Goal: Information Seeking & Learning: Find specific fact

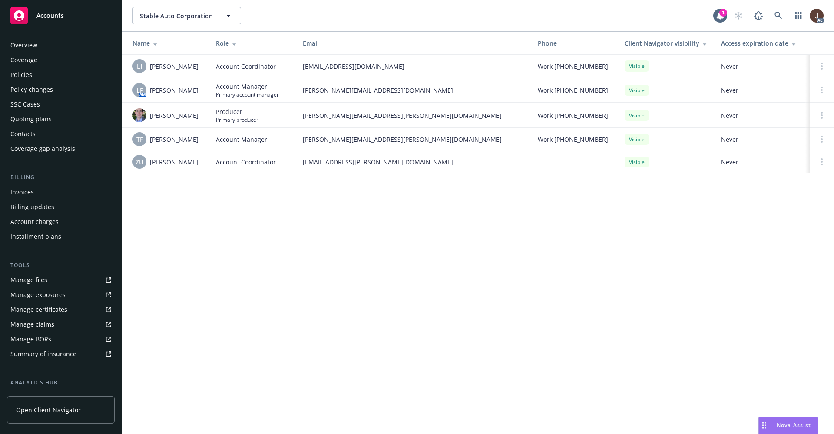
scroll to position [118, 0]
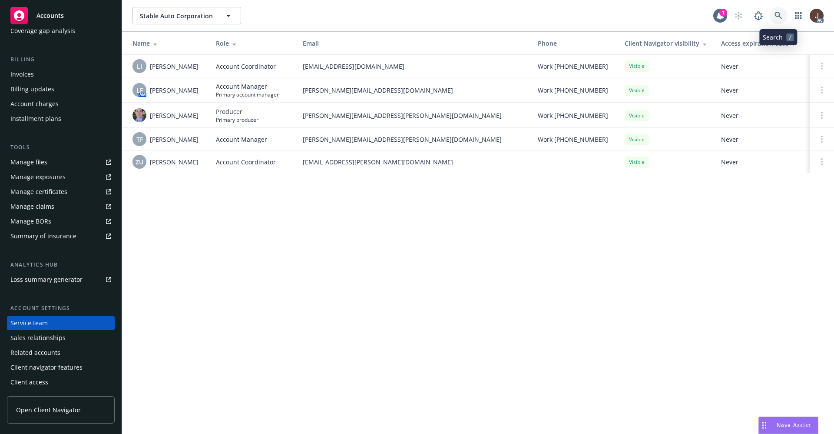
click at [780, 16] on icon at bounding box center [778, 15] width 7 height 7
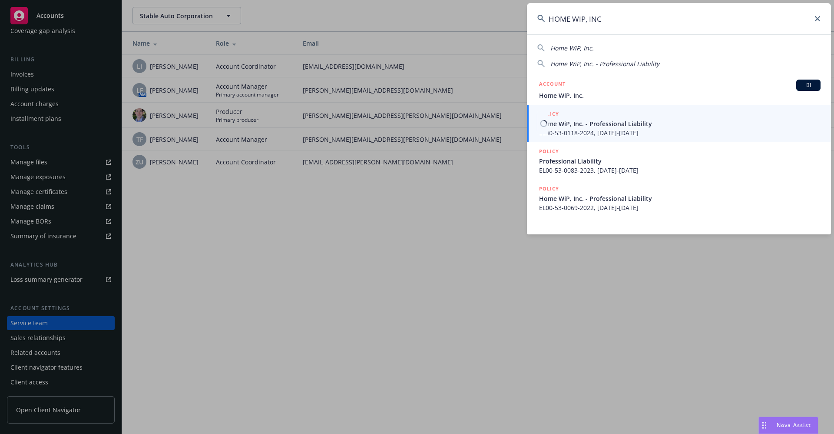
type input "HOME WIP, INC"
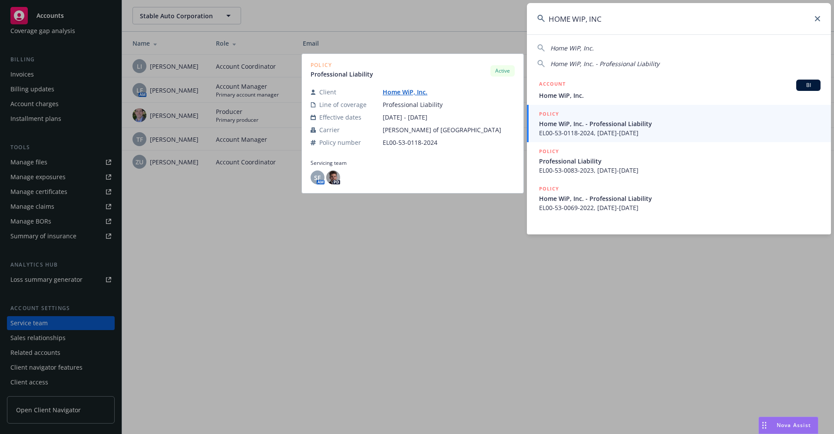
click at [611, 129] on span "EL00-53-0118-2024, [DATE]-[DATE]" at bounding box center [680, 132] width 282 height 9
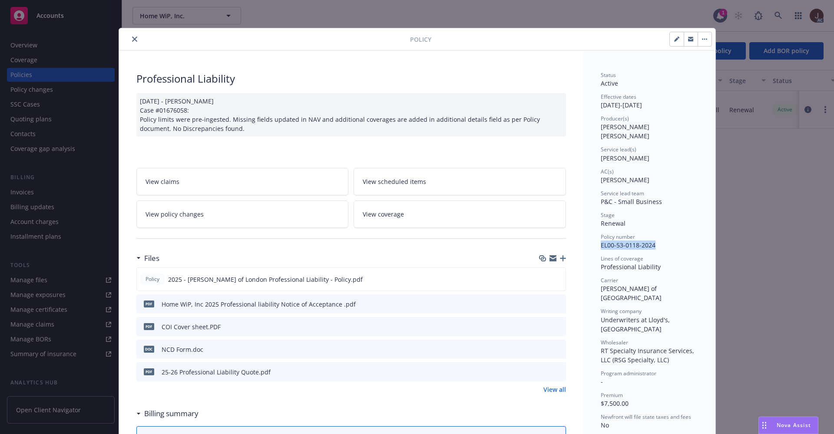
drag, startPoint x: 596, startPoint y: 237, endPoint x: 654, endPoint y: 232, distance: 58.4
click at [654, 233] on div "Policy number EL00-53-0118-2024" at bounding box center [649, 241] width 97 height 17
copy span "EL00-53-0118-2024"
click at [129, 40] on button "close" at bounding box center [134, 39] width 10 height 10
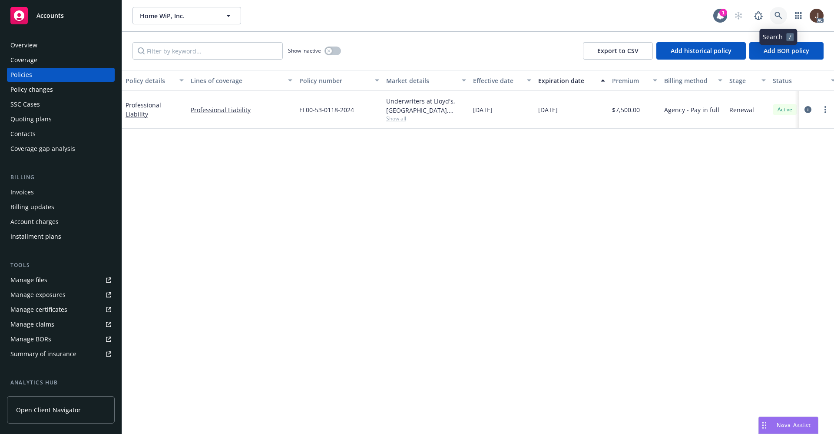
click at [777, 16] on icon at bounding box center [778, 15] width 7 height 7
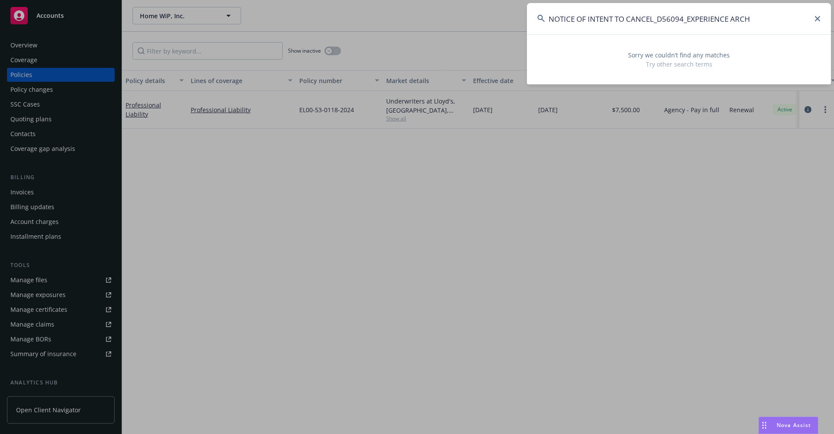
drag, startPoint x: 688, startPoint y: 18, endPoint x: 524, endPoint y: 13, distance: 163.8
click at [524, 13] on div "NOTICE OF INTENT TO CANCEL_D56094_EXPERIENCE ARCH Sorry we couldn’t find any ma…" at bounding box center [417, 217] width 834 height 434
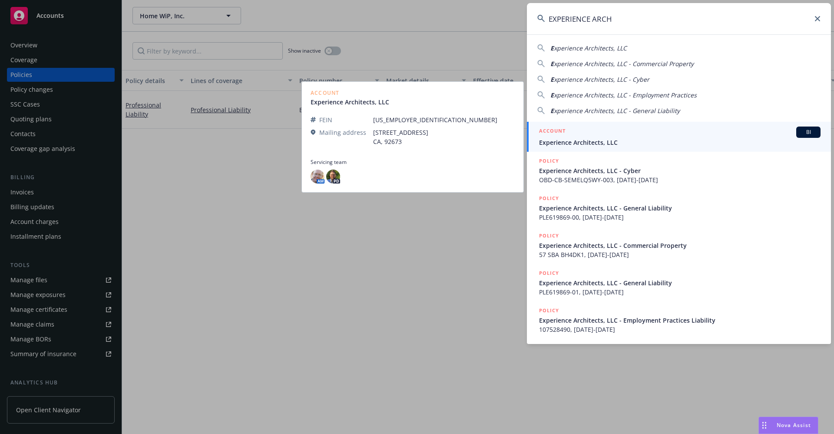
type input "EXPERIENCE ARCH"
click at [607, 147] on link "ACCOUNT BI Experience Architects, LLC" at bounding box center [679, 137] width 304 height 30
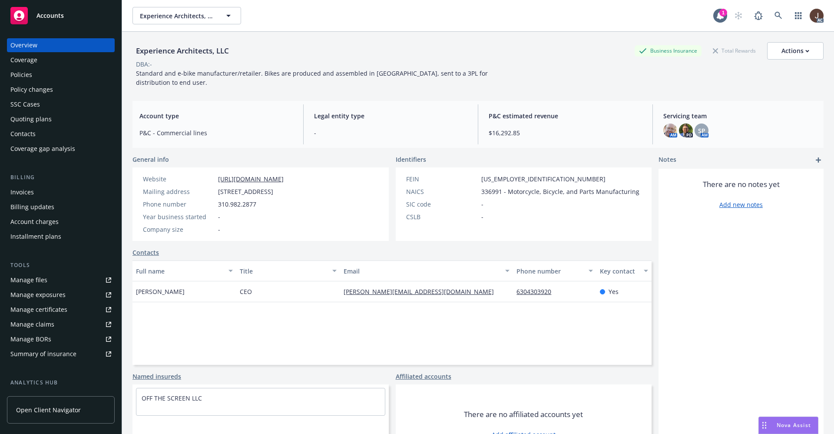
click at [26, 76] on div "Policies" at bounding box center [21, 75] width 22 height 14
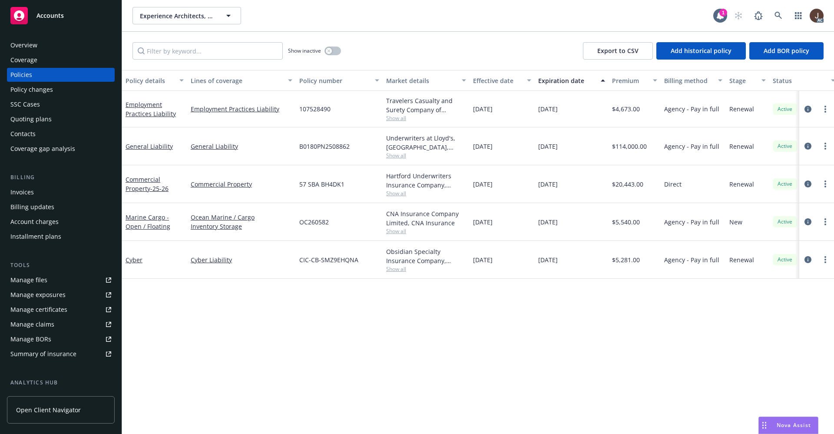
click at [305, 343] on div "Policy details Lines of coverage Policy number Market details Effective date Ex…" at bounding box center [478, 252] width 712 height 364
drag, startPoint x: 361, startPoint y: 264, endPoint x: 293, endPoint y: 263, distance: 68.2
click at [293, 263] on div "Cyber Cyber Liability CIC-CB-SMZ9EHQNA Obsidian Specialty Insurance Company, Ob…" at bounding box center [541, 260] width 838 height 38
click at [293, 274] on div "Cyber Liability" at bounding box center [241, 260] width 109 height 38
drag, startPoint x: 362, startPoint y: 261, endPoint x: 290, endPoint y: 259, distance: 72.6
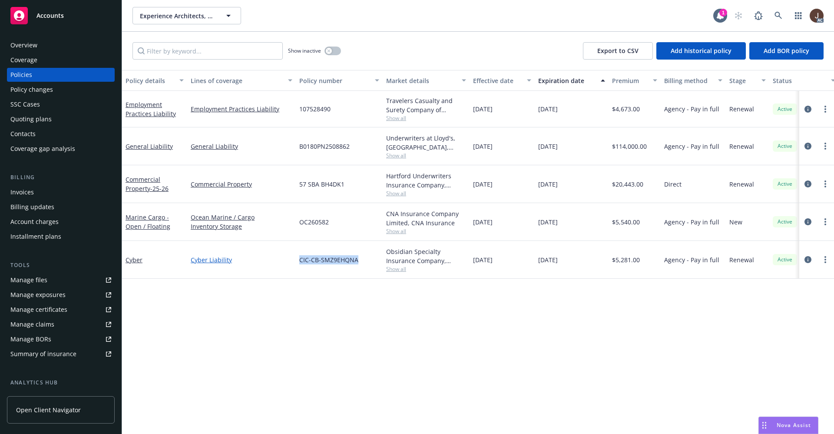
click at [290, 259] on div "Cyber Cyber Liability CIC-CB-SMZ9EHQNA Obsidian Specialty Insurance Company, Ob…" at bounding box center [541, 260] width 838 height 38
copy div "CIC-CB-SMZ9EHQNA"
click at [321, 323] on div "Policy details Lines of coverage Policy number Market details Effective date Ex…" at bounding box center [478, 252] width 712 height 364
drag, startPoint x: 331, startPoint y: 109, endPoint x: 301, endPoint y: 110, distance: 30.4
click at [301, 110] on div "107528490" at bounding box center [339, 109] width 87 height 36
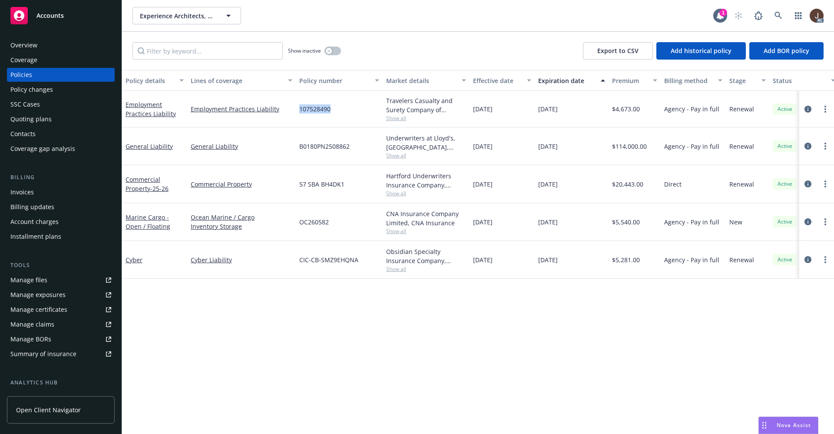
copy span "107528490"
drag, startPoint x: 354, startPoint y: 146, endPoint x: 292, endPoint y: 144, distance: 62.1
click at [292, 144] on div "General Liability General Liability B0180PN2508862 Underwriters at Lloyd's, [GE…" at bounding box center [541, 146] width 838 height 38
copy div "B0180PN2508862"
click at [777, 13] on icon at bounding box center [779, 16] width 8 height 8
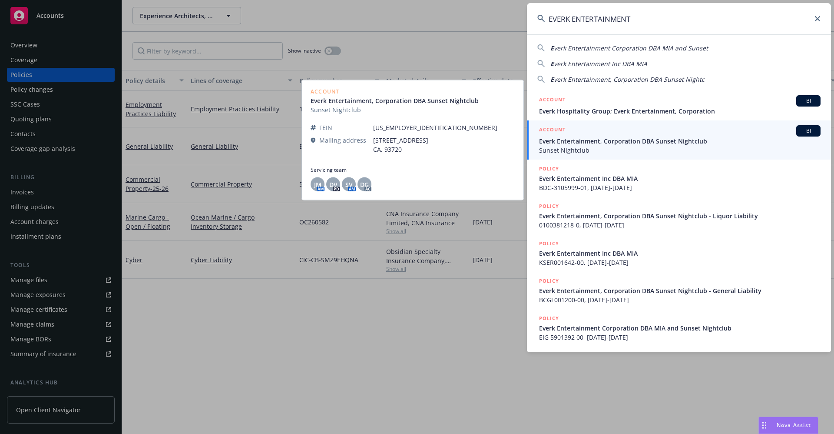
type input "EVERK ENTERTAINMENT"
click at [642, 143] on span "Everk Entertainment, Corporation DBA Sunset Nightclub" at bounding box center [680, 140] width 282 height 9
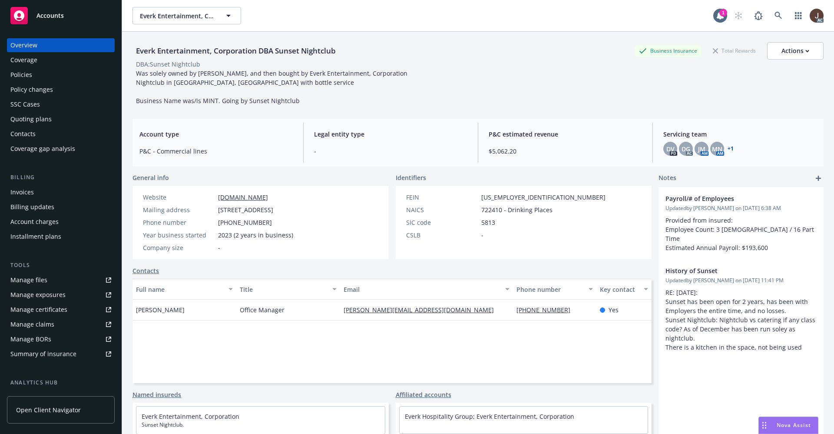
click at [21, 76] on div "Policies" at bounding box center [21, 75] width 22 height 14
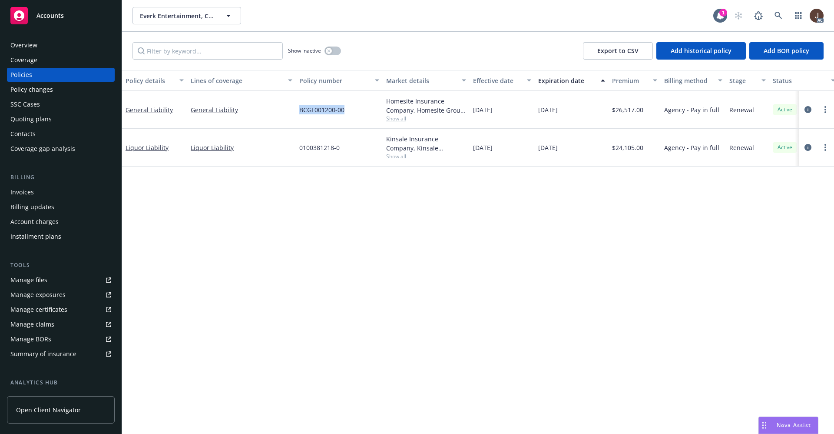
drag, startPoint x: 349, startPoint y: 109, endPoint x: 293, endPoint y: 109, distance: 55.6
click at [293, 109] on div "General Liability General Liability BCGL001200-00 Homesite Insurance Company, H…" at bounding box center [541, 110] width 838 height 38
copy div "BCGL001200-00"
click at [254, 202] on div "Policy details Lines of coverage Policy number Market details Effective date Ex…" at bounding box center [478, 252] width 712 height 364
drag, startPoint x: 344, startPoint y: 150, endPoint x: 295, endPoint y: 151, distance: 49.5
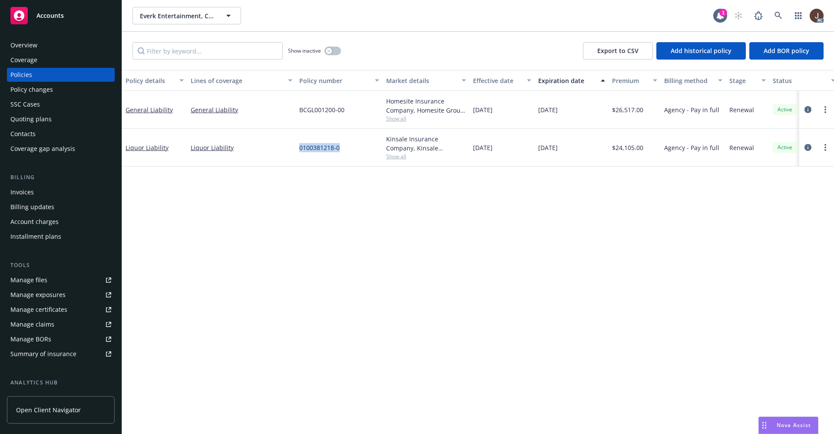
click at [295, 151] on div "Liquor Liability Liquor Liability 0100381218-0 Kinsale Insurance Company, Kinsa…" at bounding box center [541, 148] width 838 height 38
copy div "0100381218-0"
click at [778, 13] on icon at bounding box center [779, 16] width 8 height 8
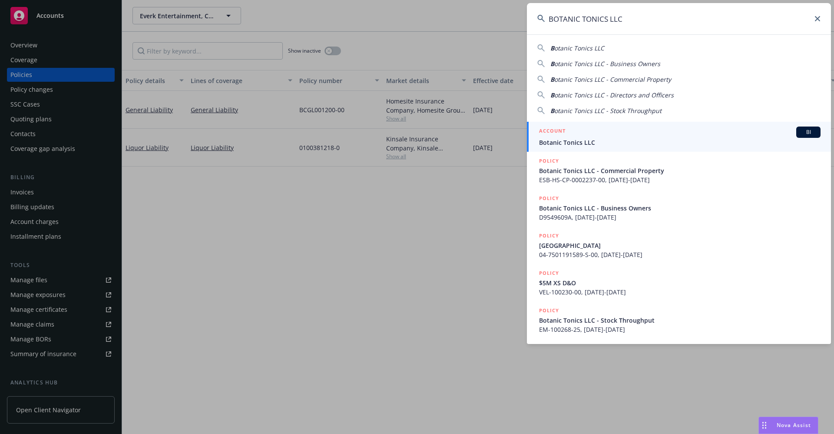
type input "BOTANIC TONICS LLC"
click at [584, 144] on span "Botanic Tonics LLC" at bounding box center [680, 142] width 282 height 9
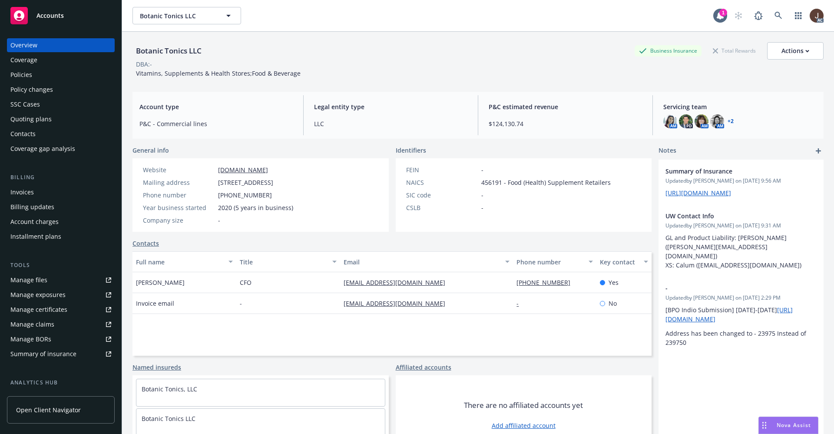
click at [26, 72] on div "Policies" at bounding box center [21, 75] width 22 height 14
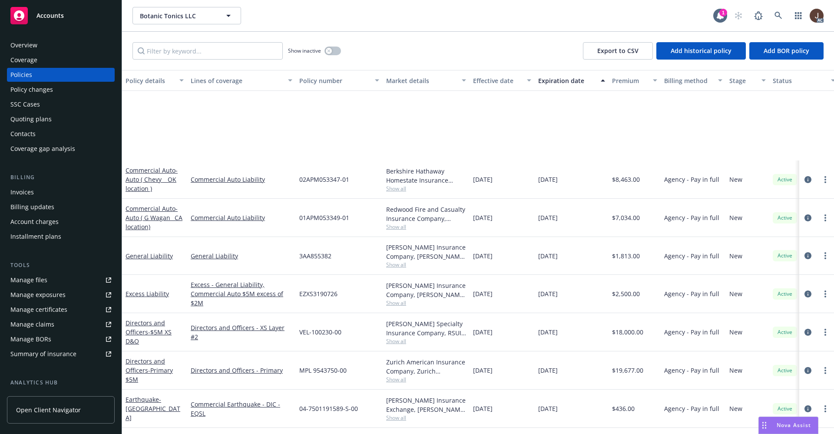
scroll to position [116, 0]
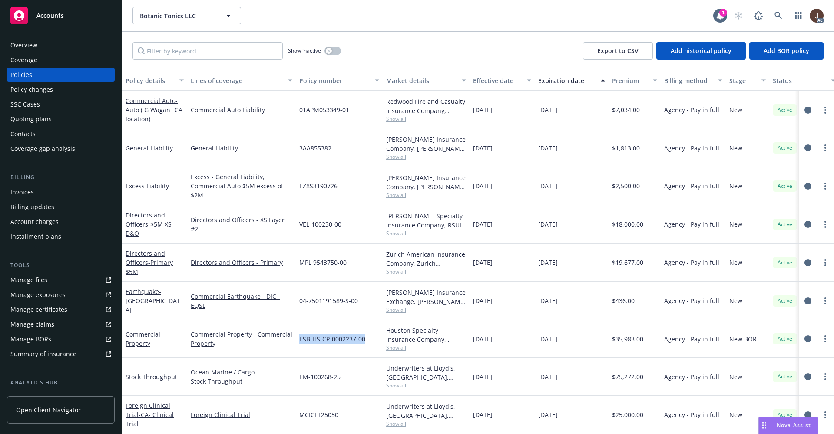
drag, startPoint x: 368, startPoint y: 333, endPoint x: 300, endPoint y: 338, distance: 67.5
click at [300, 338] on div "ESB-HS-CP-0002237-00" at bounding box center [339, 339] width 87 height 38
copy span "ESB-HS-CP-0002237-00"
drag, startPoint x: 344, startPoint y: 219, endPoint x: 316, endPoint y: 224, distance: 27.8
click at [298, 213] on div "VEL-100230-00" at bounding box center [339, 224] width 87 height 38
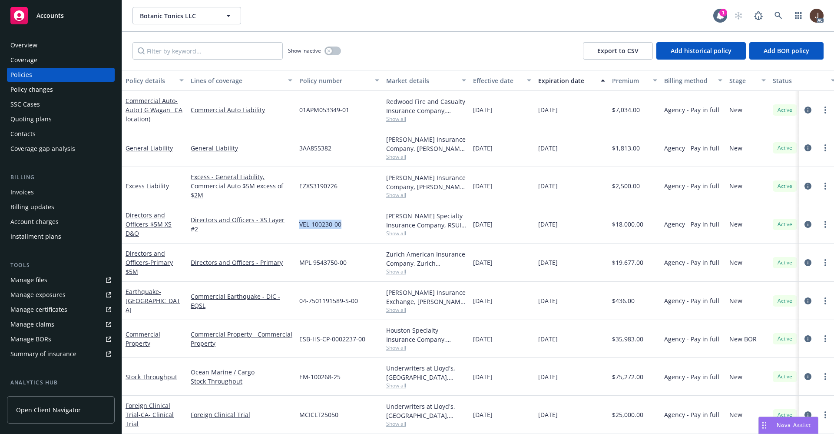
copy span "VEL-100230-00"
click at [779, 17] on icon at bounding box center [779, 16] width 8 height 8
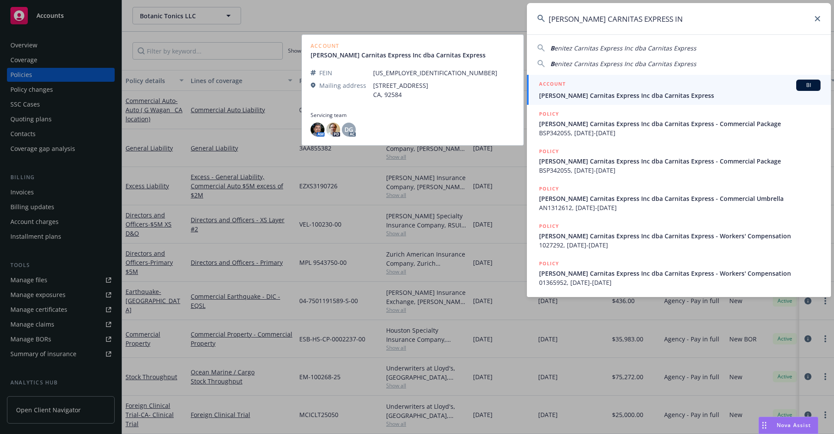
type input "[PERSON_NAME] CARNITAS EXPRESS IN"
click at [616, 96] on span "[PERSON_NAME] Carnitas Express Inc dba Carnitas Express" at bounding box center [680, 95] width 282 height 9
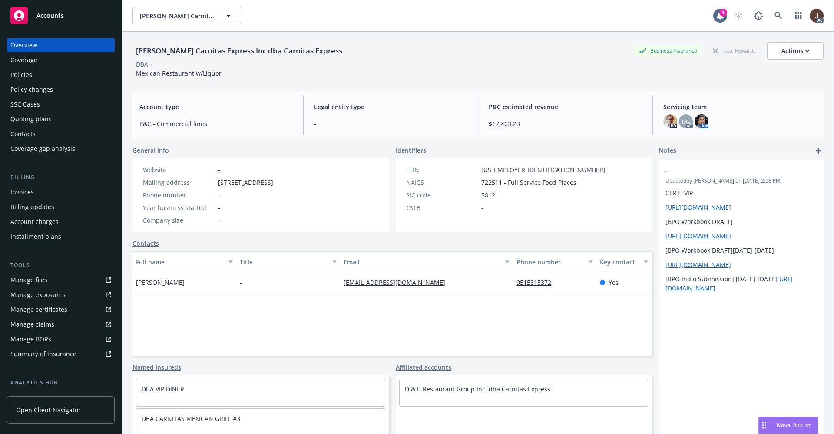
click at [13, 76] on div "Policies" at bounding box center [21, 75] width 22 height 14
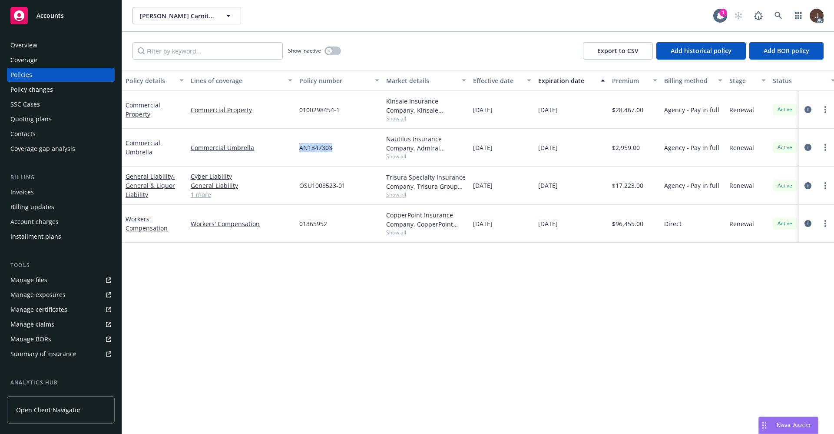
drag, startPoint x: 334, startPoint y: 149, endPoint x: 300, endPoint y: 150, distance: 34.3
click at [300, 150] on div "AN1347303" at bounding box center [339, 148] width 87 height 38
copy span "AN1347303"
click at [346, 238] on div "01365952" at bounding box center [339, 224] width 87 height 38
drag, startPoint x: 341, startPoint y: 113, endPoint x: 297, endPoint y: 112, distance: 44.8
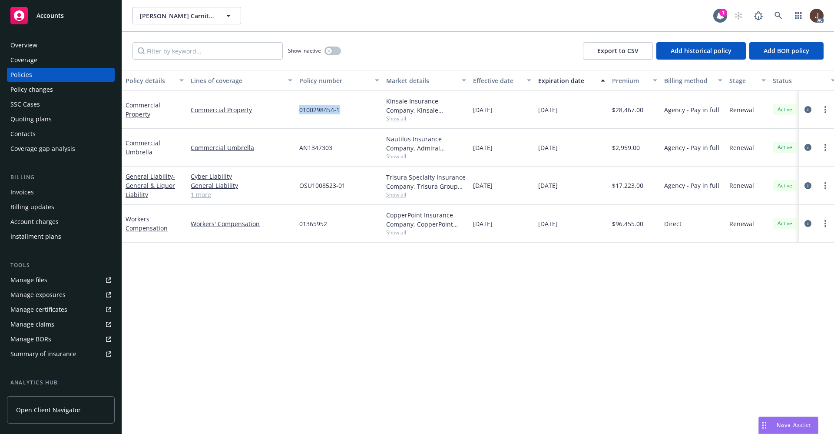
click at [297, 112] on div "0100298454-1" at bounding box center [339, 110] width 87 height 38
copy span "0100298454-1"
drag, startPoint x: 352, startPoint y: 183, endPoint x: 299, endPoint y: 188, distance: 53.2
click at [299, 188] on div "OSU1008523-01" at bounding box center [339, 185] width 87 height 38
click at [778, 14] on icon at bounding box center [779, 16] width 8 height 8
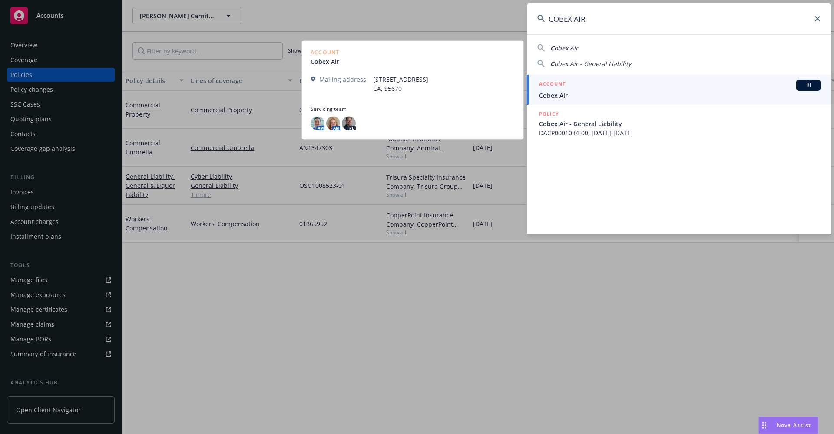
type input "COBEX AIR"
click at [572, 96] on span "Cobex Air" at bounding box center [680, 95] width 282 height 9
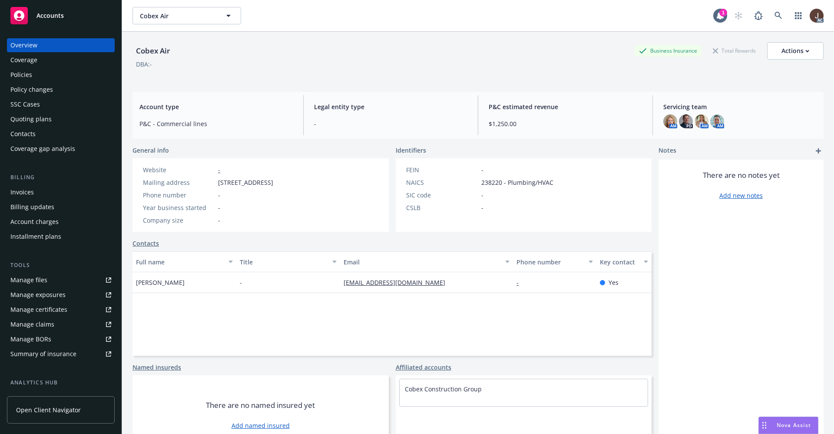
click at [24, 72] on div "Policies" at bounding box center [21, 75] width 22 height 14
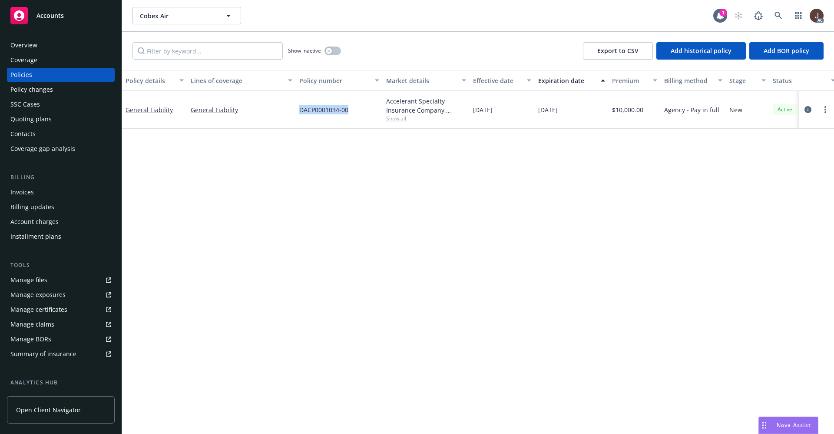
drag, startPoint x: 351, startPoint y: 112, endPoint x: 301, endPoint y: 132, distance: 52.8
click at [298, 112] on div "DACP0001034-00" at bounding box center [339, 110] width 87 height 38
click at [778, 17] on icon at bounding box center [779, 16] width 8 height 8
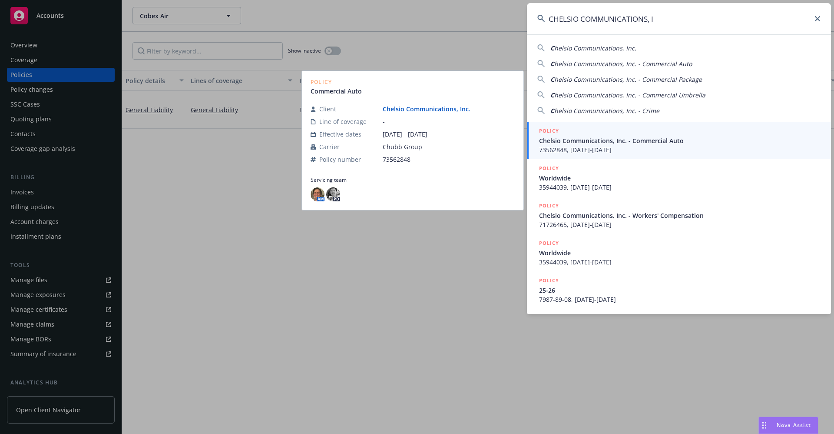
type input "CHELSIO COMMUNICATIONS, I"
click at [417, 110] on link "Chelsio Communications, Inc." at bounding box center [430, 109] width 95 height 8
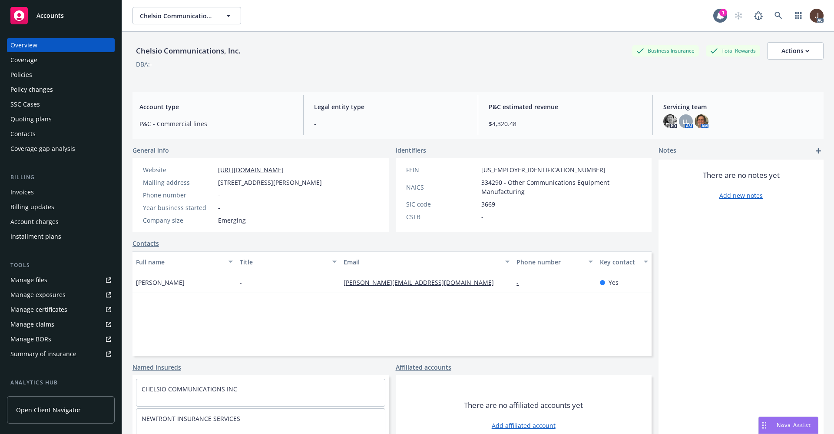
click at [19, 75] on div "Policies" at bounding box center [21, 75] width 22 height 14
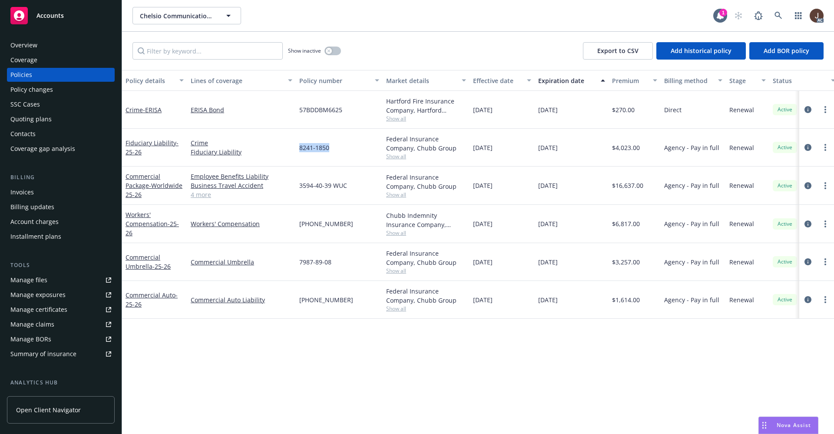
drag, startPoint x: 331, startPoint y: 149, endPoint x: 297, endPoint y: 152, distance: 34.4
click at [297, 152] on div "8241-1850" at bounding box center [339, 148] width 87 height 38
drag, startPoint x: 355, startPoint y: 184, endPoint x: 296, endPoint y: 185, distance: 58.7
click at [296, 185] on div "3594-40-39 WUC" at bounding box center [339, 185] width 87 height 38
click at [341, 243] on div "7987-89-08" at bounding box center [339, 262] width 87 height 38
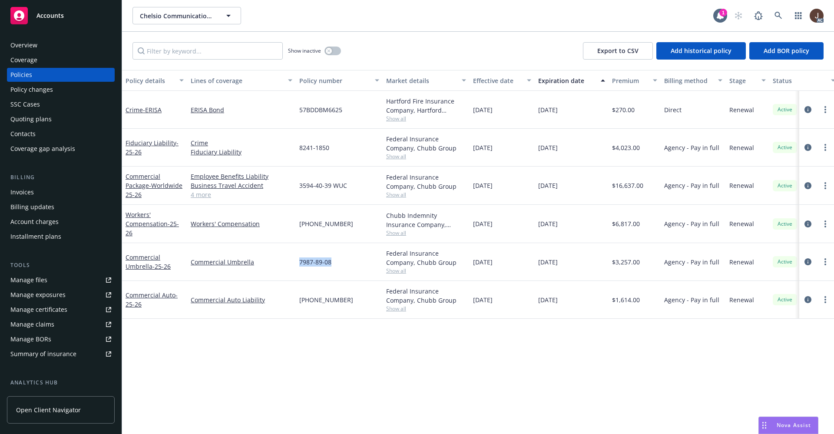
drag, startPoint x: 337, startPoint y: 263, endPoint x: 295, endPoint y: 268, distance: 42.9
click at [295, 268] on div "Commercial Umbrella - 25-26 Commercial Umbrella 7987-89-08 Federal Insurance Co…" at bounding box center [541, 262] width 838 height 38
click at [348, 301] on div "[PHONE_NUMBER]" at bounding box center [339, 300] width 87 height 38
drag, startPoint x: 308, startPoint y: 301, endPoint x: 294, endPoint y: 301, distance: 14.8
click at [294, 301] on div "Commercial Auto - 25-26 Commercial Auto Liability [PHONE_NUMBER] Federal Insura…" at bounding box center [541, 300] width 838 height 38
